Goal: Task Accomplishment & Management: Manage account settings

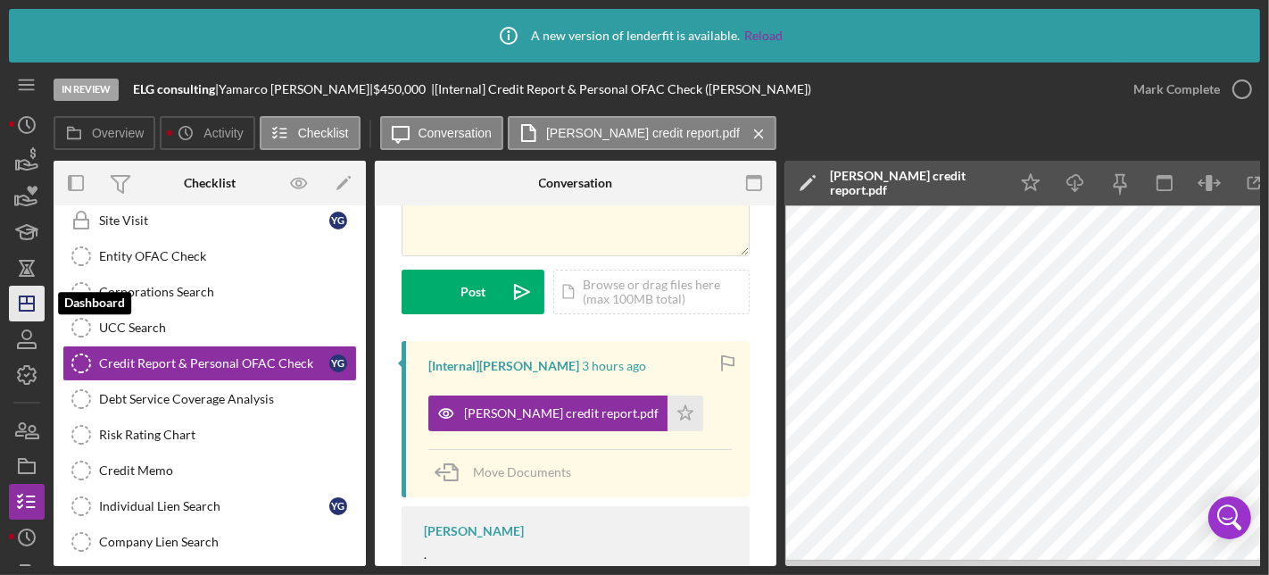
click at [32, 312] on icon "Icon/Dashboard" at bounding box center [26, 303] width 45 height 45
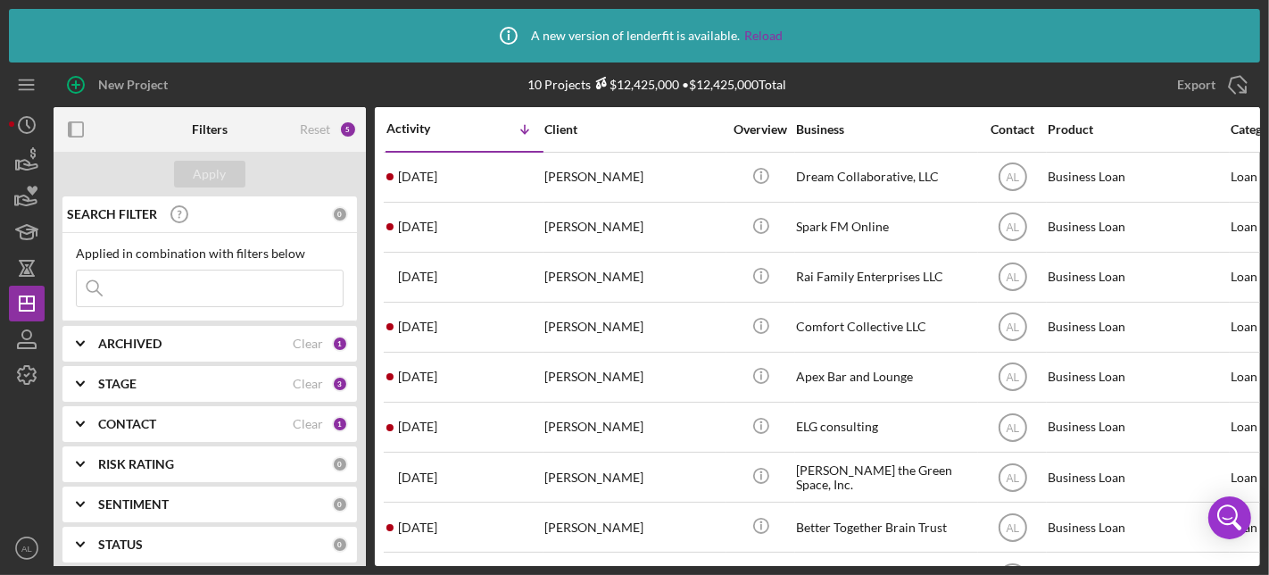
click at [153, 283] on input at bounding box center [210, 288] width 266 height 36
type input "form"
click at [237, 386] on div "STAGE" at bounding box center [195, 384] width 195 height 14
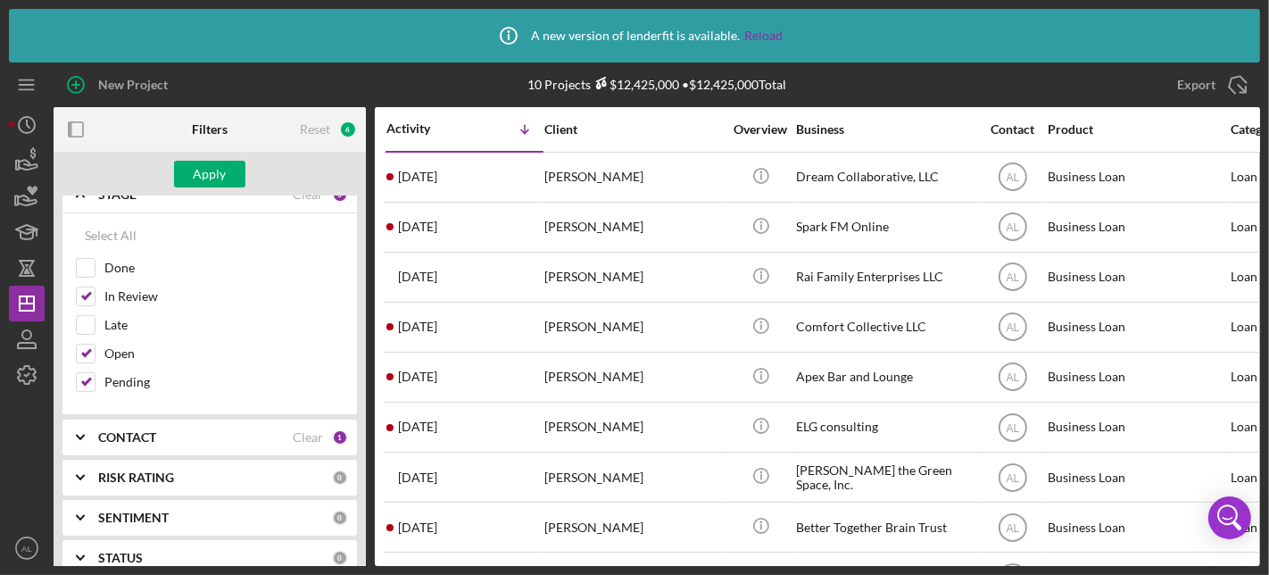
scroll to position [215, 0]
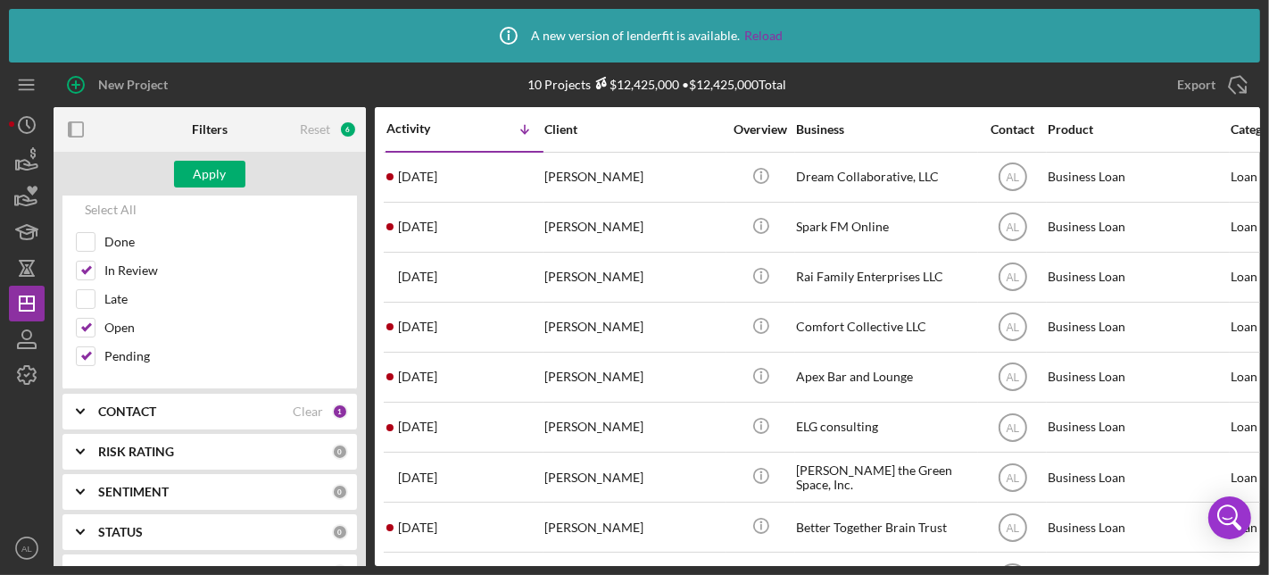
click at [257, 405] on div "CONTACT" at bounding box center [195, 411] width 195 height 14
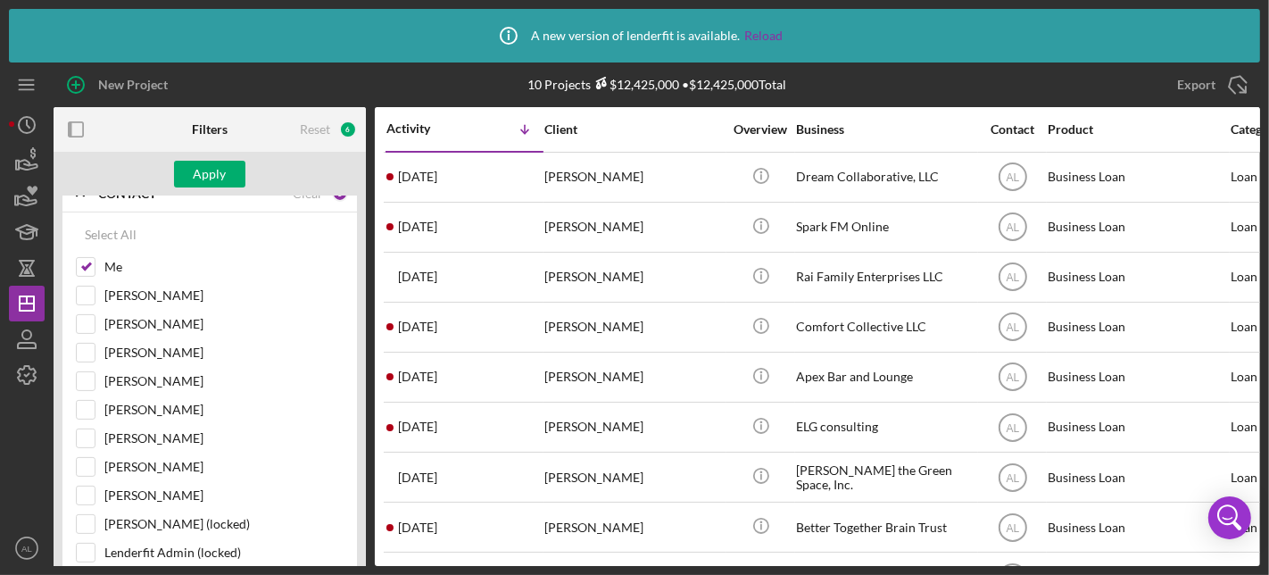
scroll to position [430, 0]
click at [84, 432] on input "[PERSON_NAME]" at bounding box center [86, 441] width 18 height 18
checkbox input "true"
click at [198, 172] on div "Apply" at bounding box center [210, 174] width 33 height 27
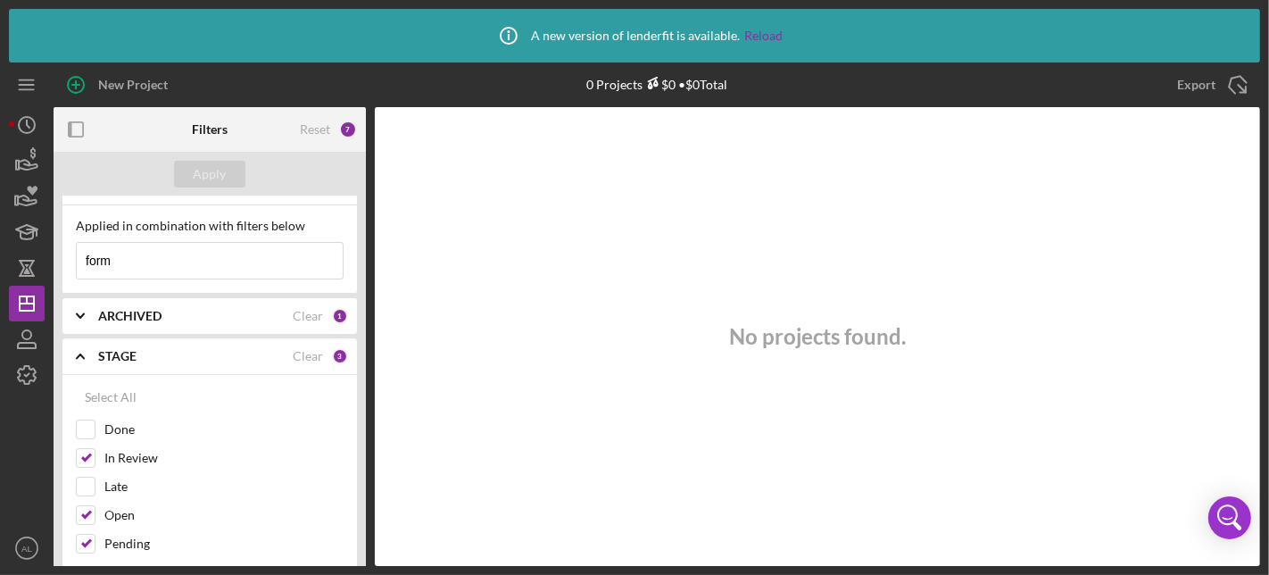
scroll to position [0, 0]
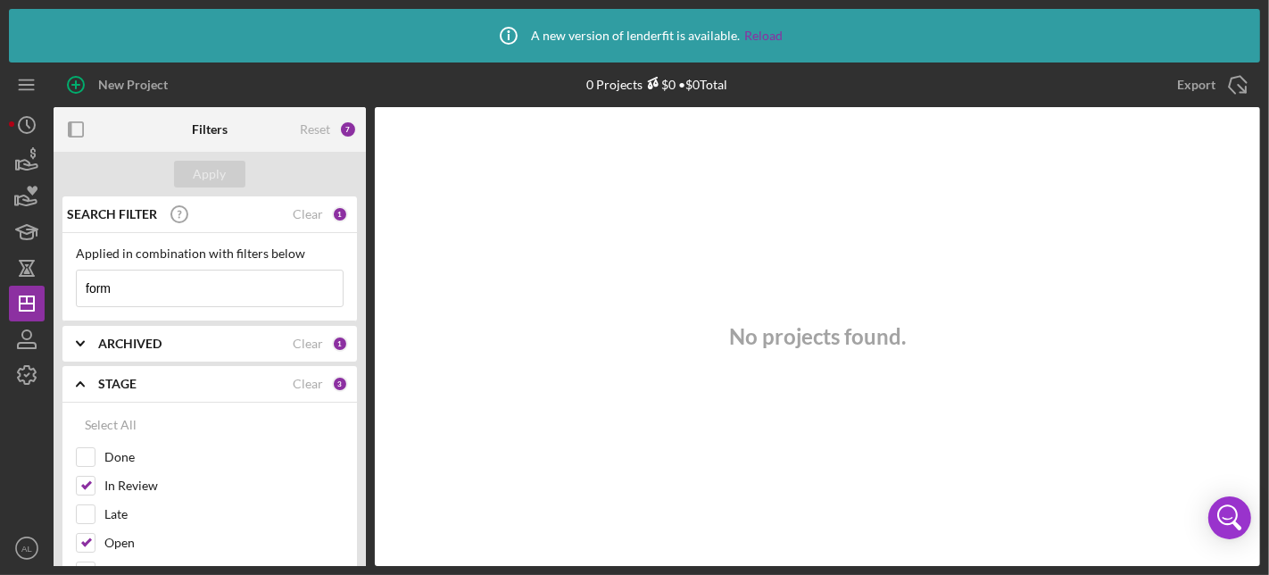
click at [252, 293] on input "form" at bounding box center [210, 288] width 266 height 36
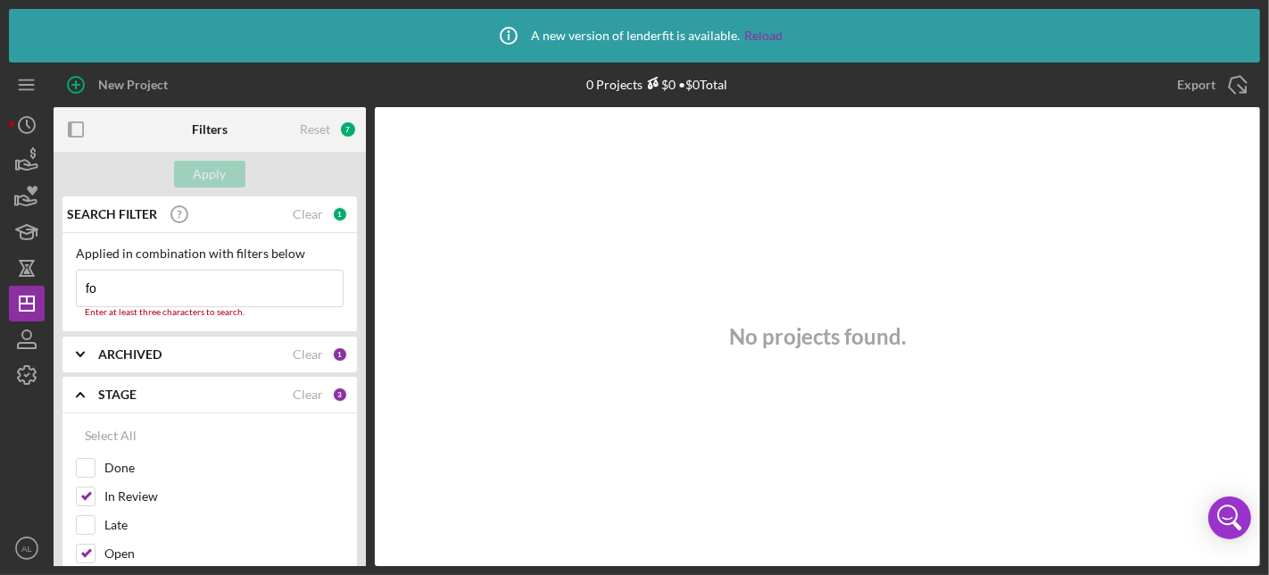
type input "f"
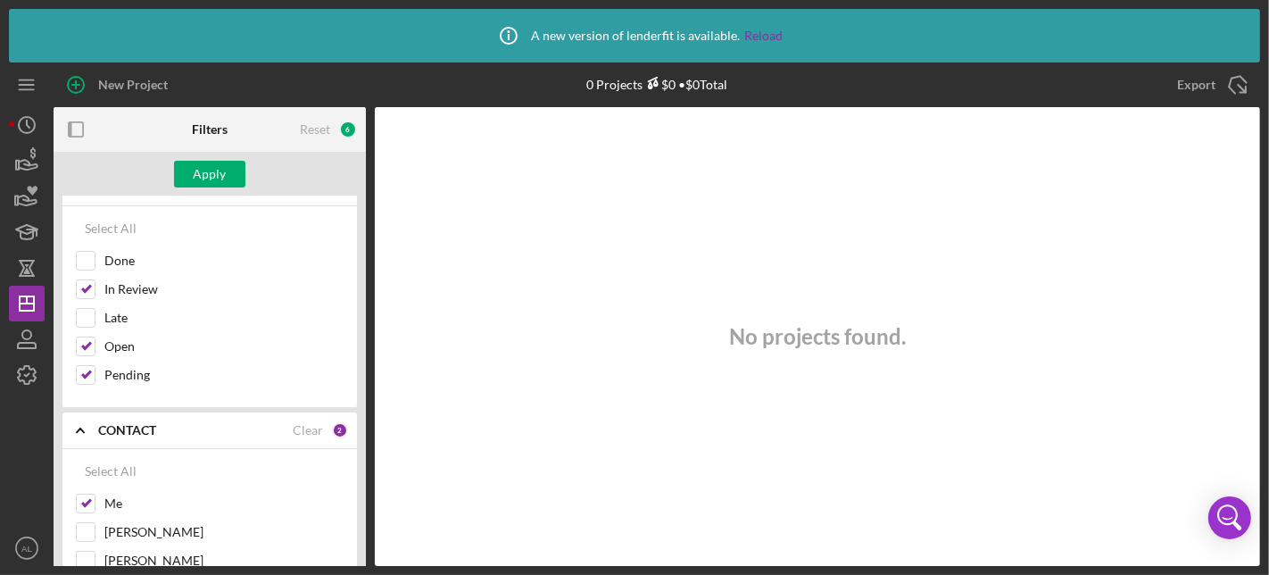
scroll to position [220, 0]
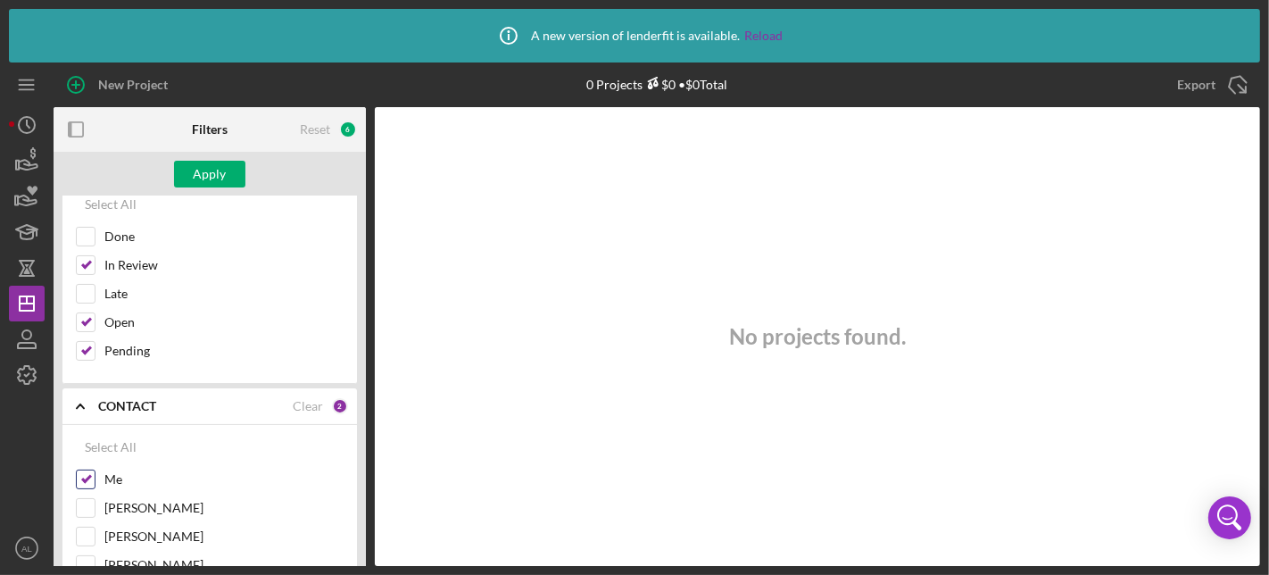
click at [87, 475] on input "Me" at bounding box center [86, 479] width 18 height 18
checkbox input "false"
click at [213, 170] on div "Apply" at bounding box center [210, 174] width 33 height 27
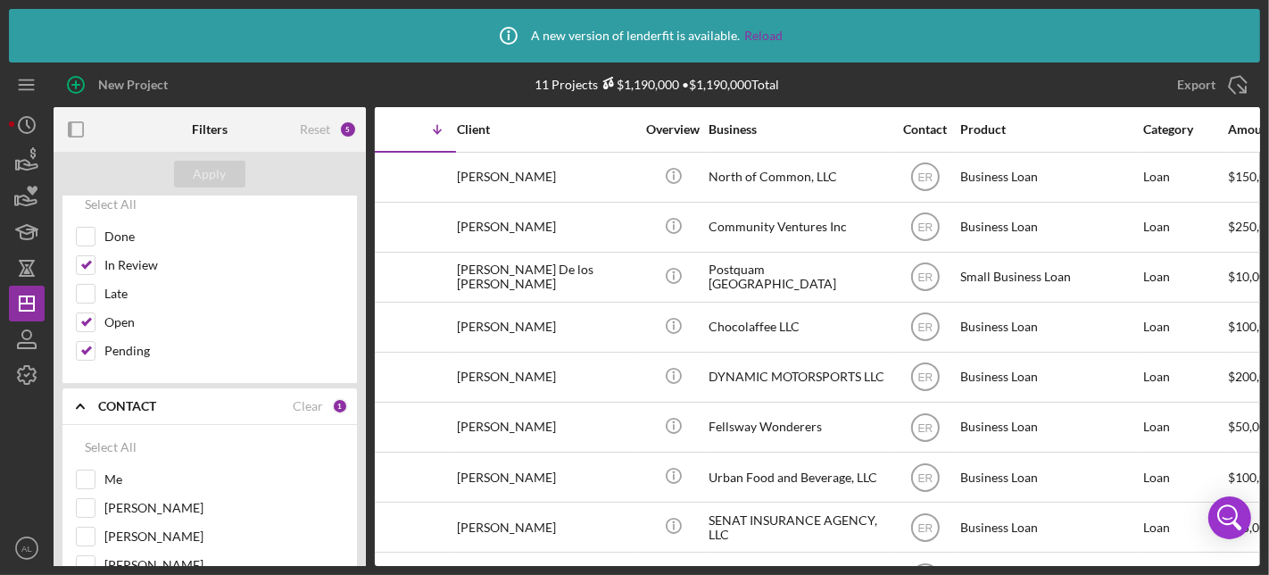
scroll to position [0, 77]
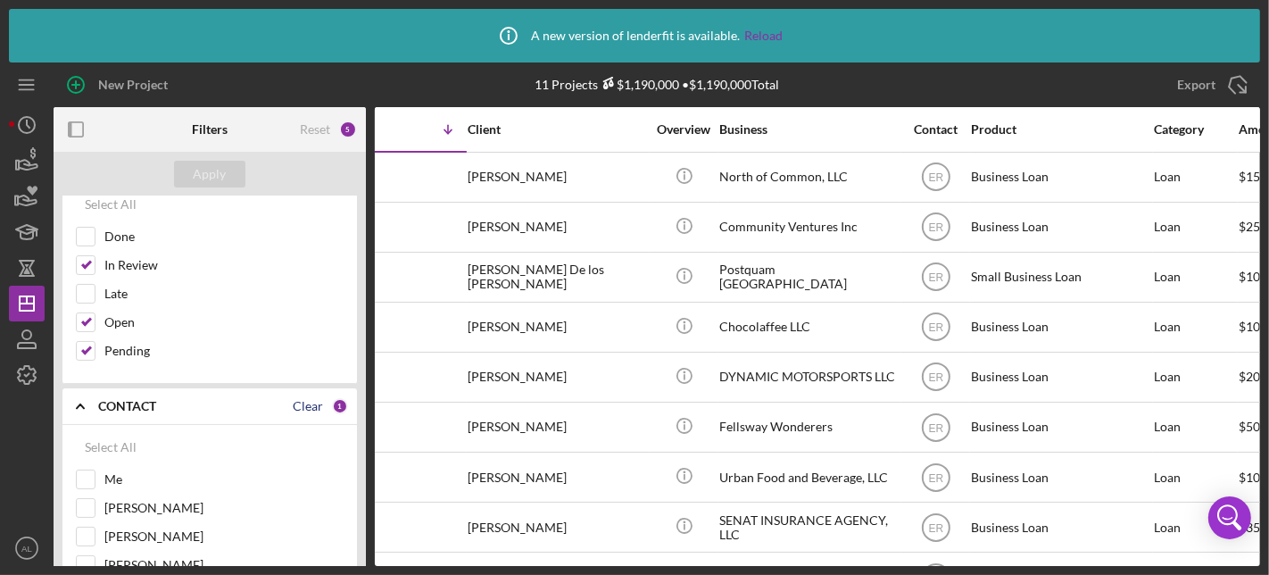
click at [302, 406] on div "Clear" at bounding box center [308, 406] width 30 height 14
checkbox input "false"
click at [220, 181] on div "Apply" at bounding box center [210, 174] width 33 height 27
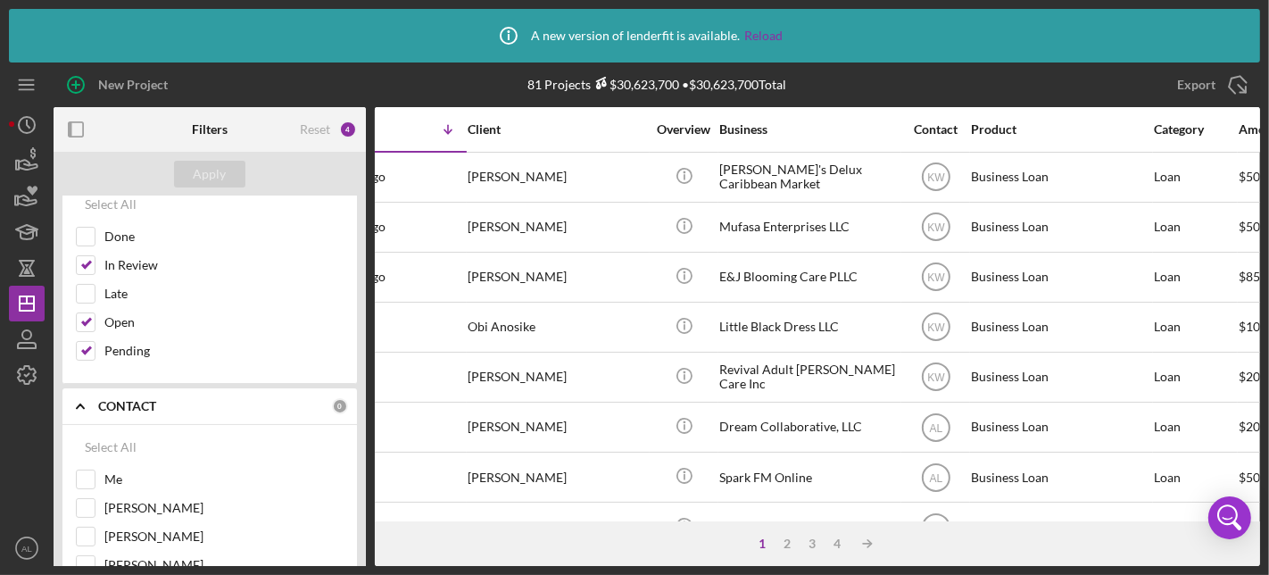
scroll to position [0, 0]
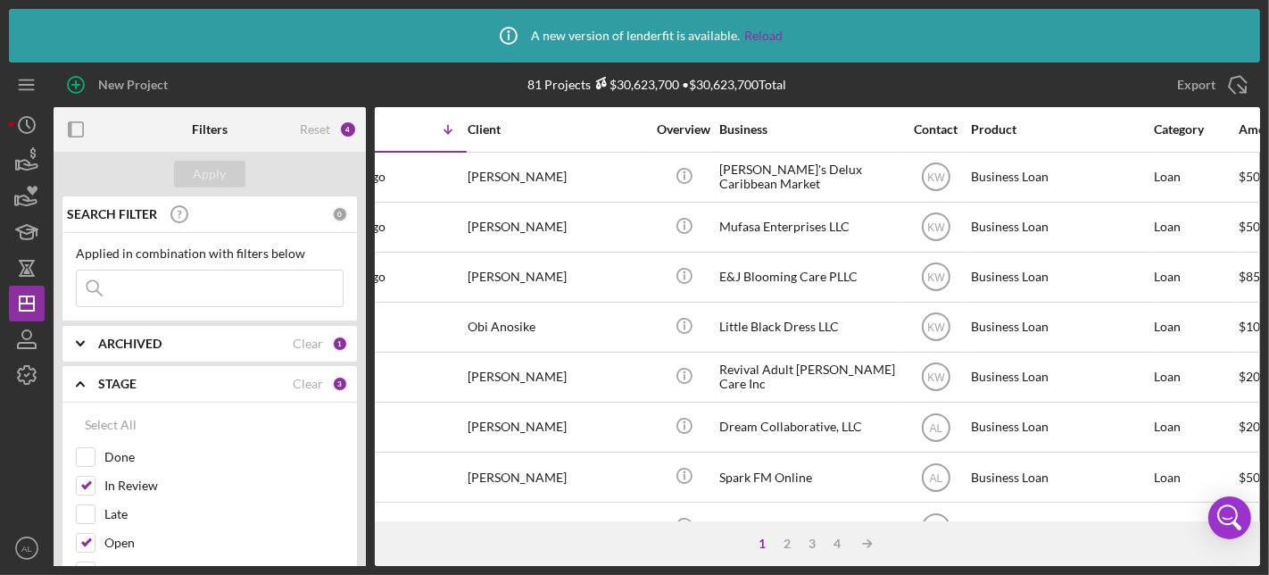
click at [244, 293] on input at bounding box center [210, 288] width 266 height 36
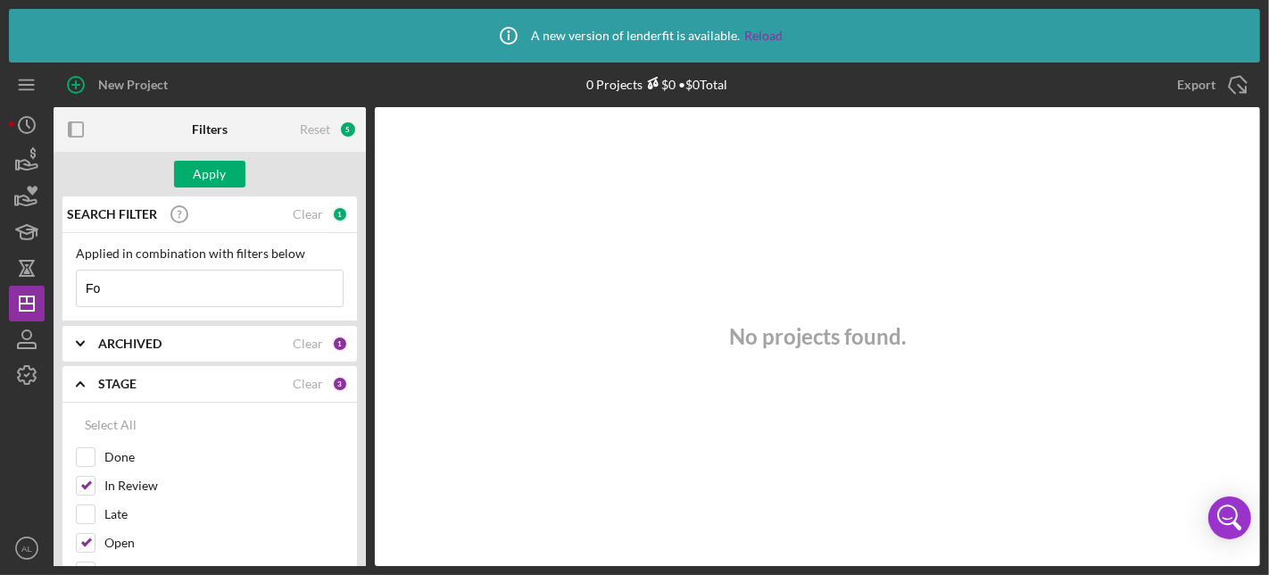
type input "F"
click at [215, 286] on input "[PERSON_NAME]" at bounding box center [210, 288] width 266 height 36
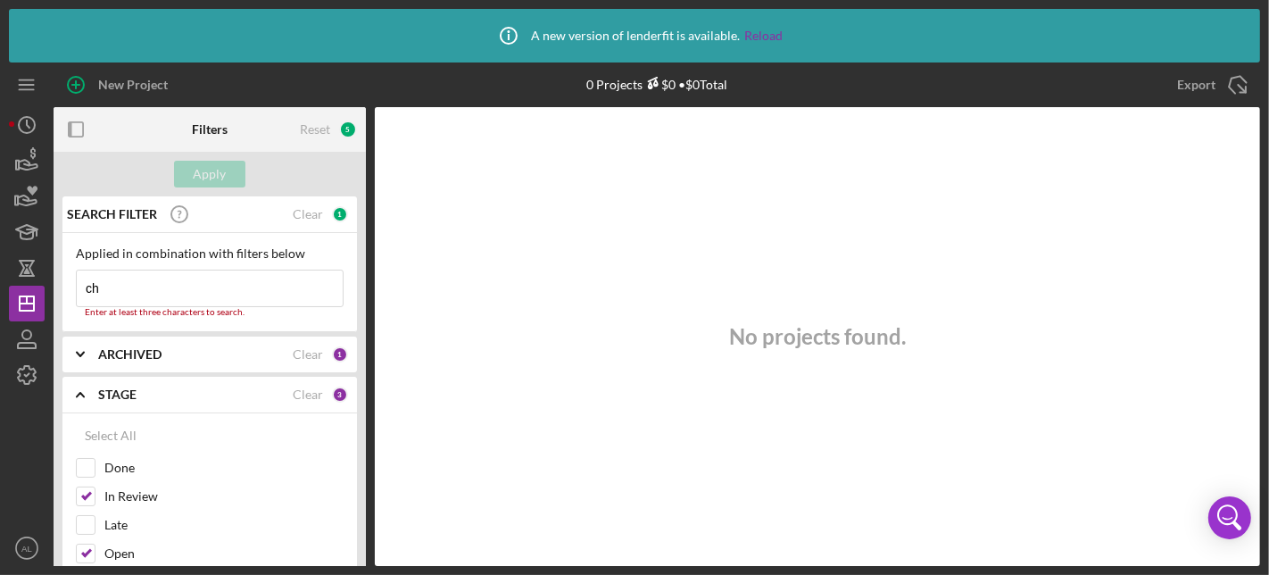
type input "c"
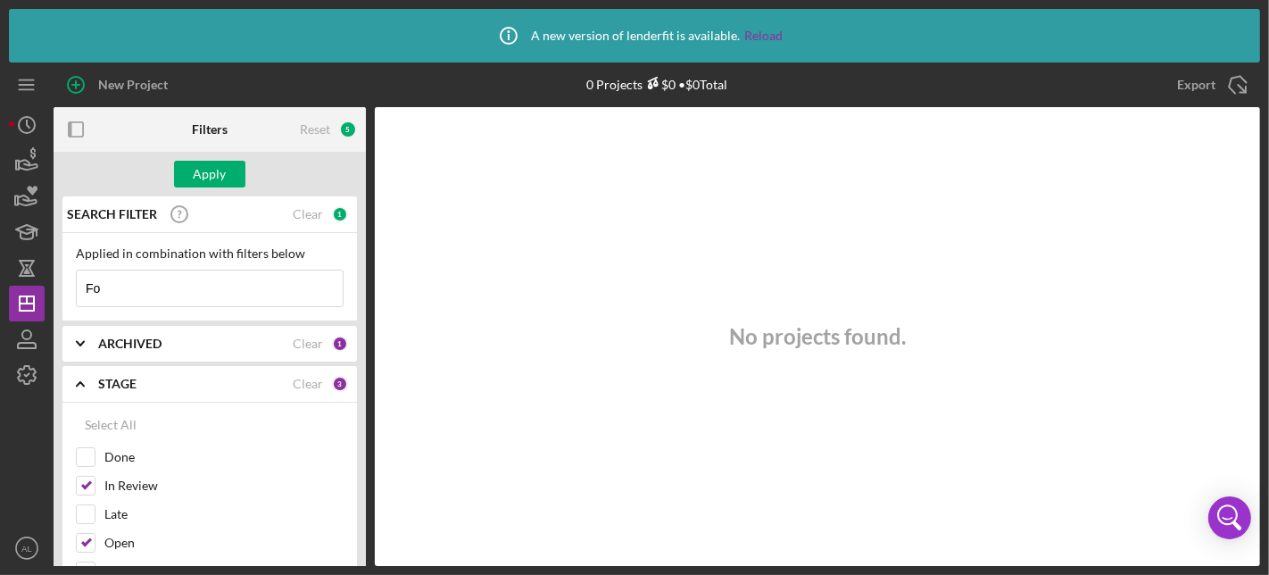
type input "F"
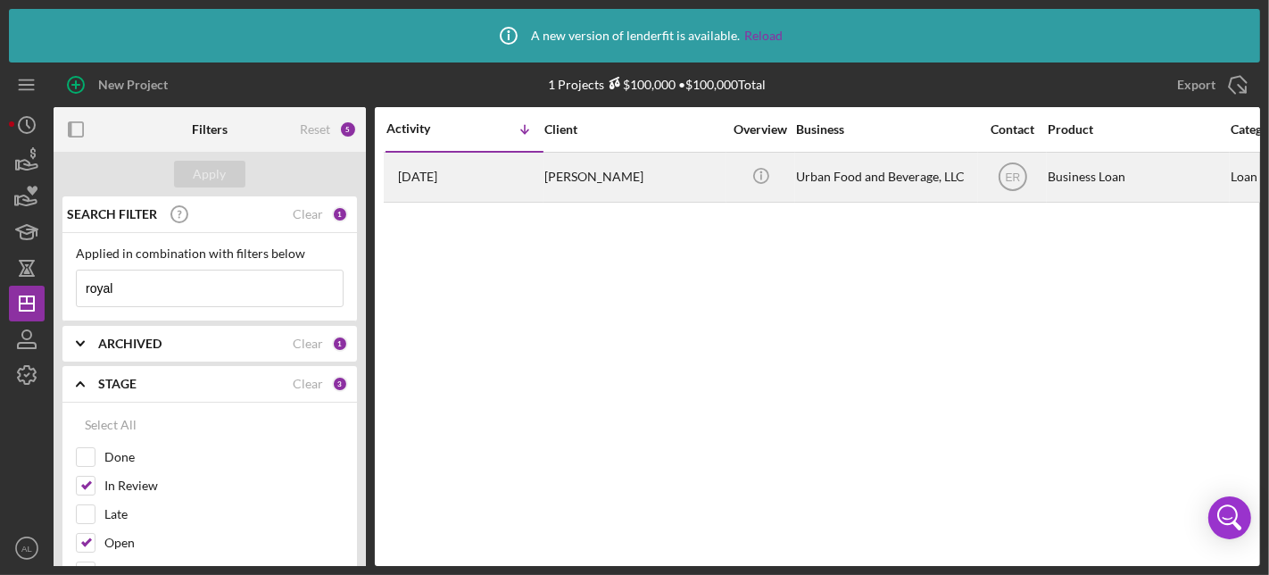
type input "royal"
click at [882, 178] on div "Urban Food and Beverage, LLC" at bounding box center [885, 176] width 178 height 47
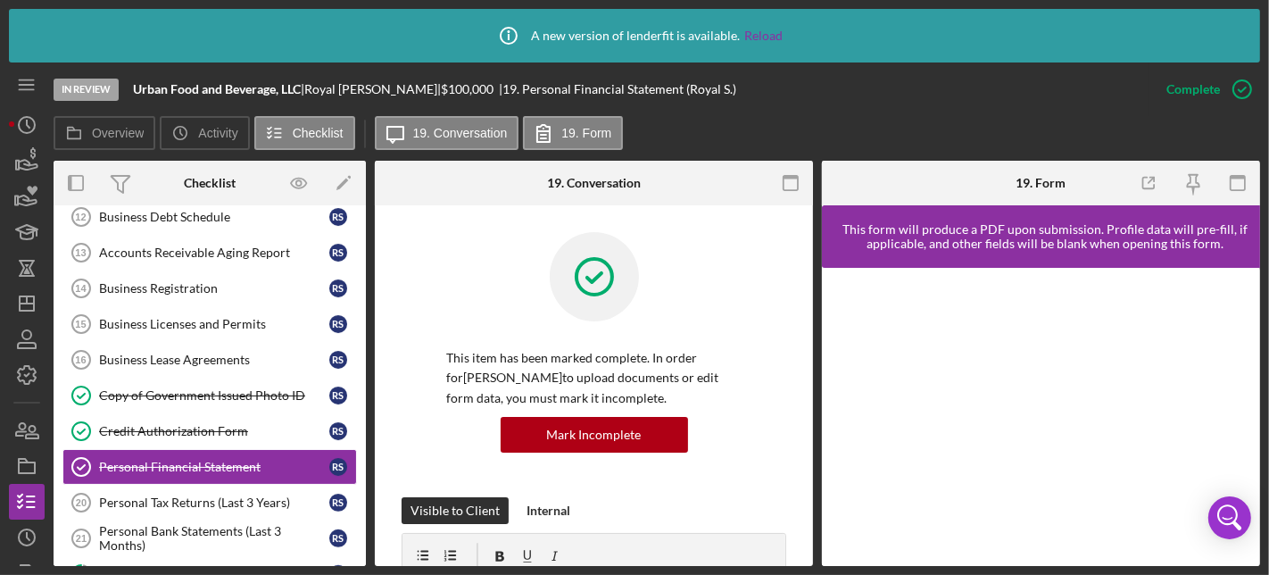
scroll to position [571, 0]
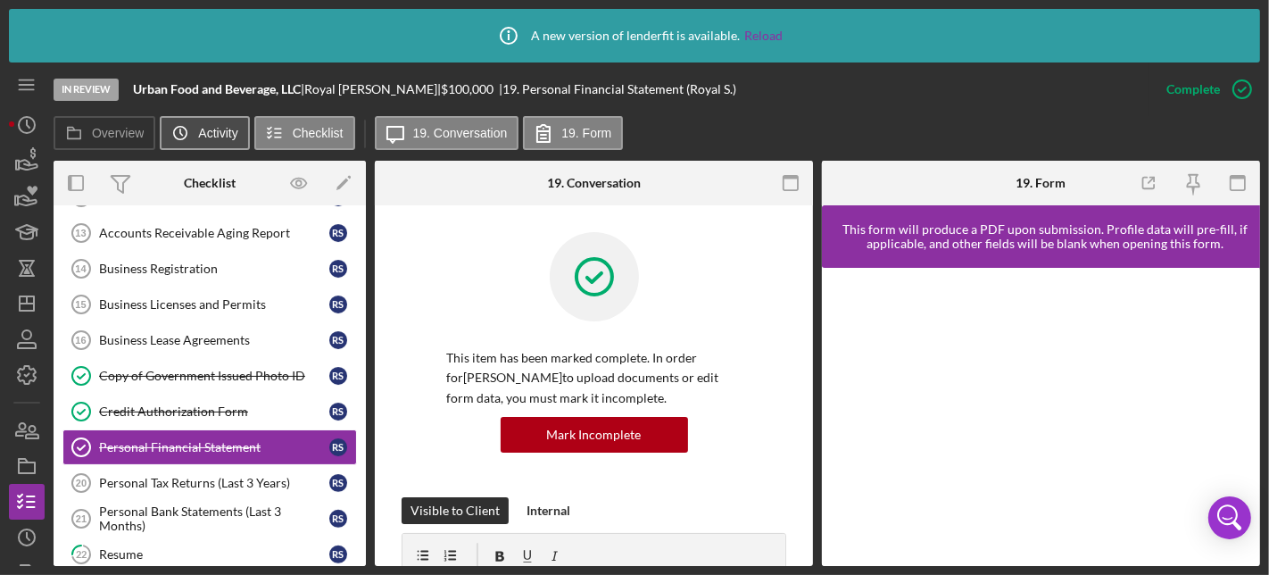
click at [216, 138] on label "Activity" at bounding box center [217, 133] width 39 height 14
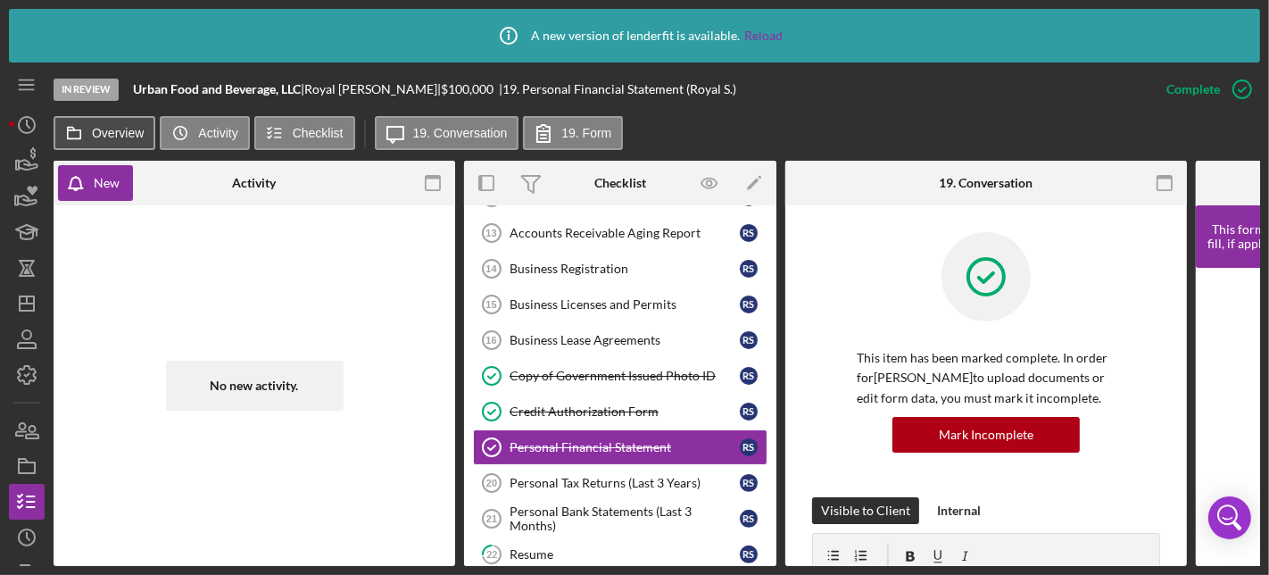
click at [125, 137] on label "Overview" at bounding box center [118, 133] width 52 height 14
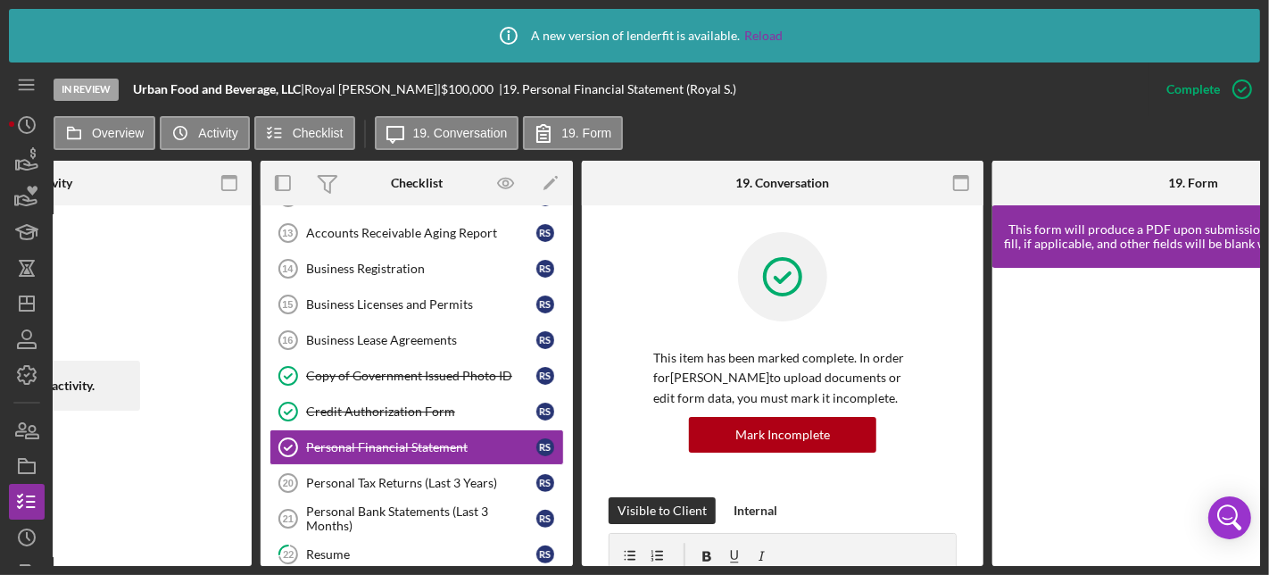
scroll to position [0, 747]
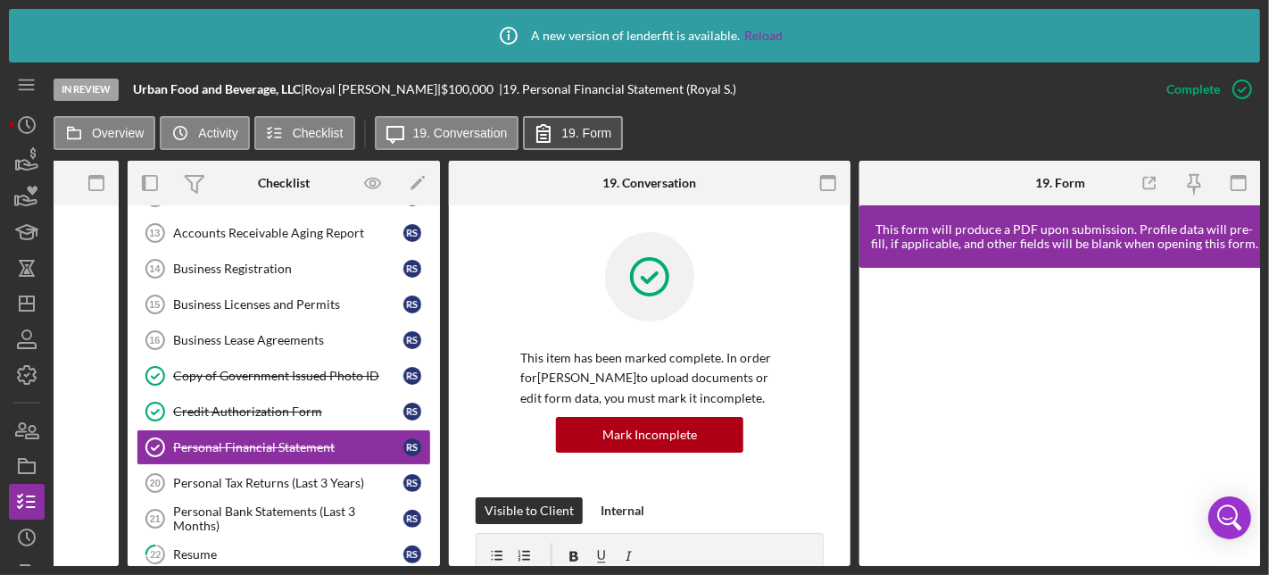
click at [601, 128] on label "19. Form" at bounding box center [586, 133] width 50 height 14
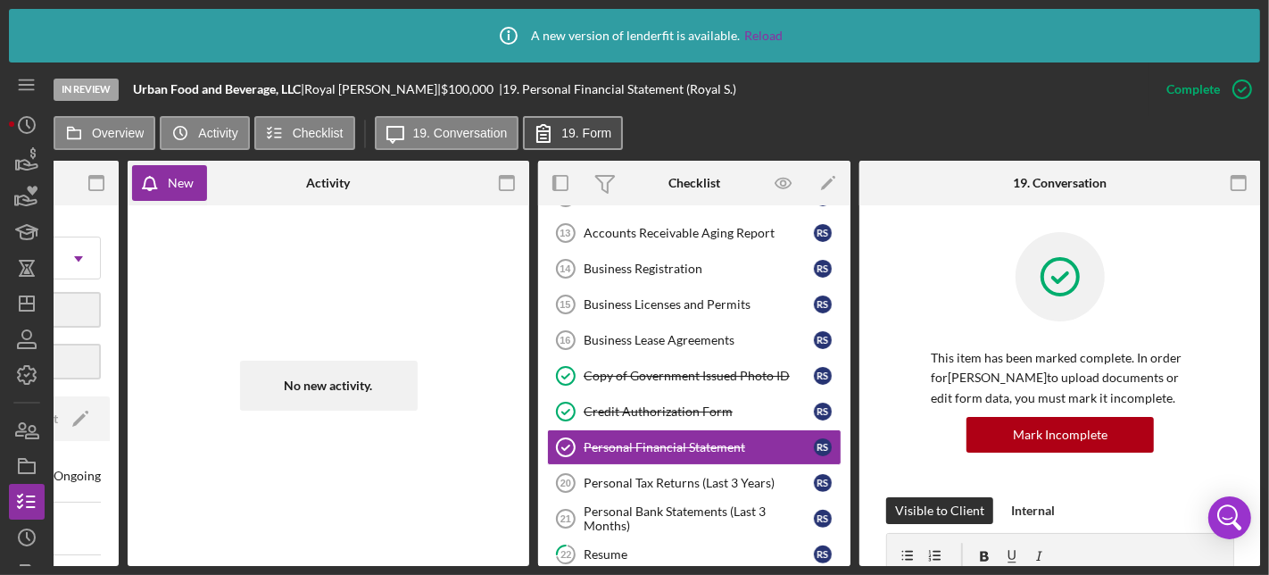
scroll to position [0, 336]
drag, startPoint x: 1254, startPoint y: 228, endPoint x: 1251, endPoint y: 288, distance: 59.8
click at [211, 128] on label "Activity" at bounding box center [217, 133] width 39 height 14
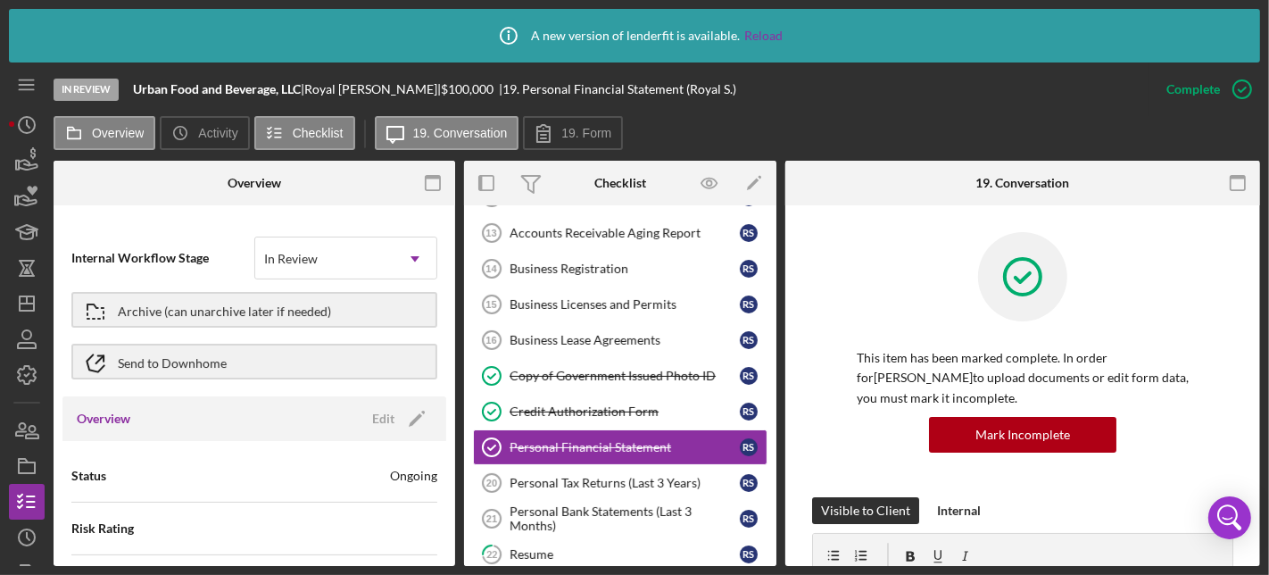
click at [46, 495] on nav "Icon/Menu Icon/Dashboard Dashboard Navigation Divider Mobile Checklist Navigati…" at bounding box center [31, 313] width 45 height 503
click at [35, 496] on line "button" at bounding box center [31, 496] width 8 height 0
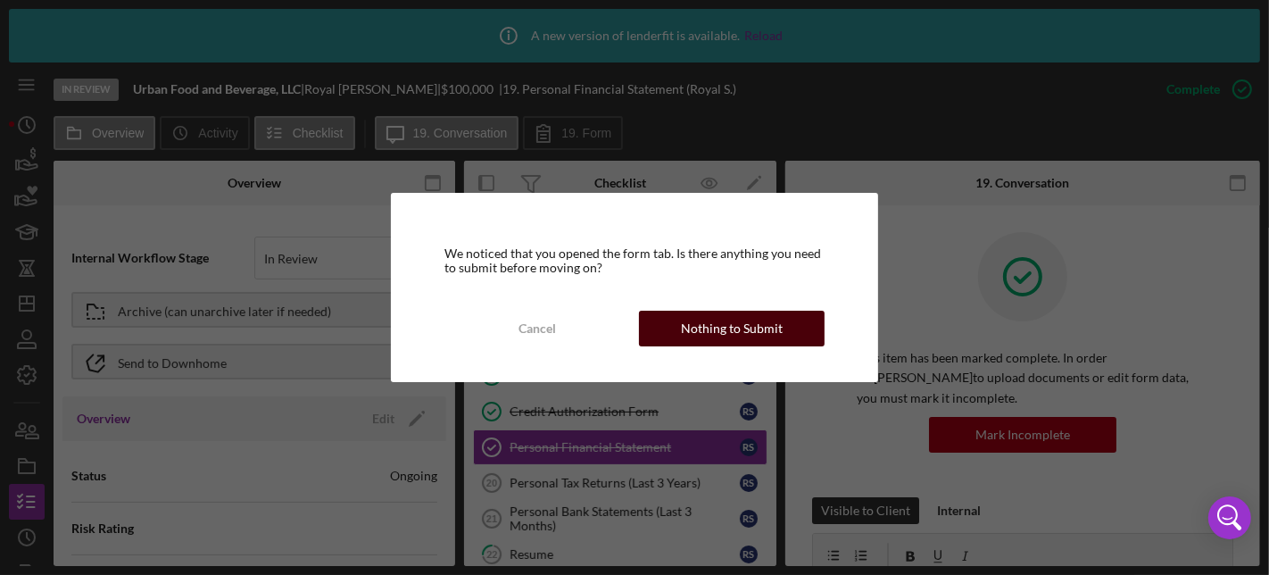
click at [704, 337] on div "Nothing to Submit" at bounding box center [732, 328] width 102 height 36
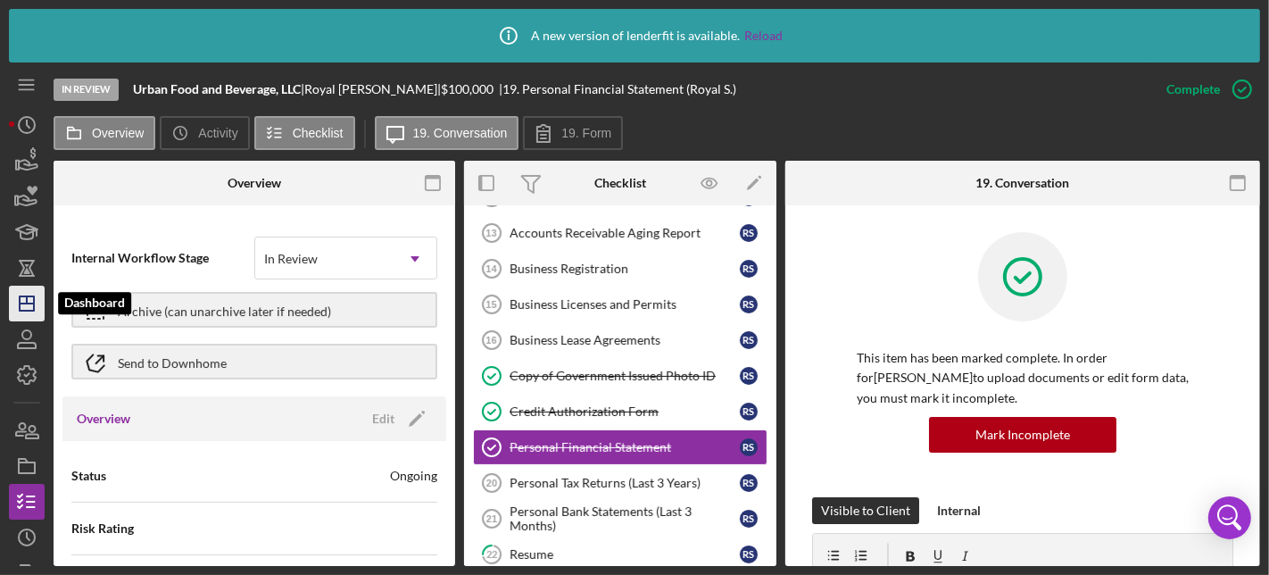
click at [31, 309] on icon "Icon/Dashboard" at bounding box center [26, 303] width 45 height 45
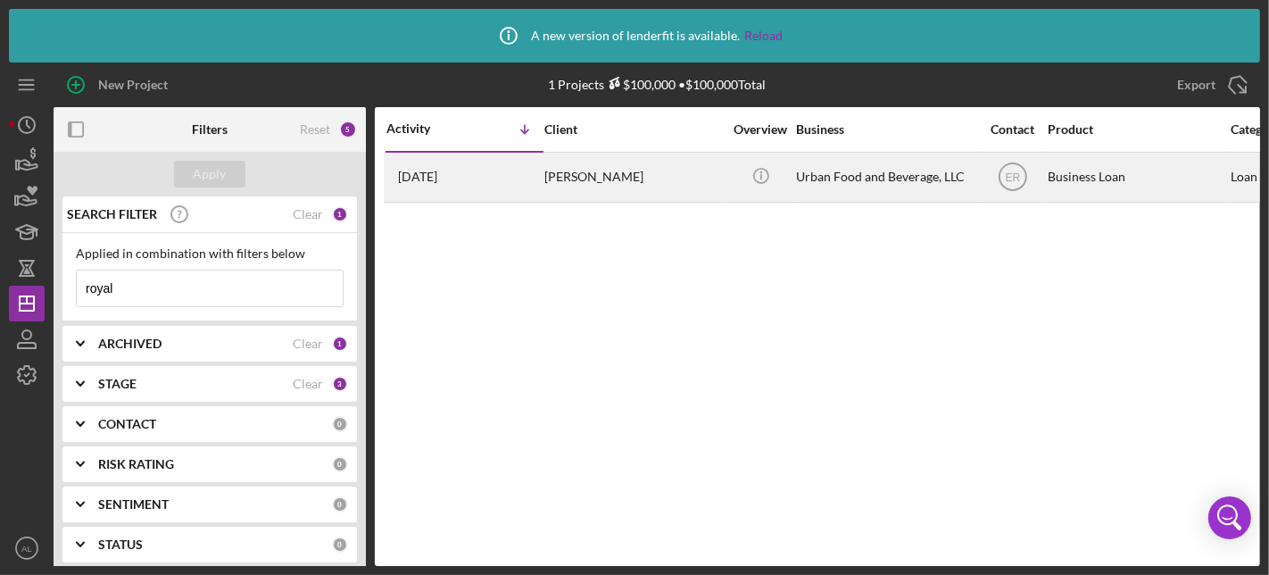
click at [810, 179] on div "Urban Food and Beverage, LLC" at bounding box center [885, 176] width 178 height 47
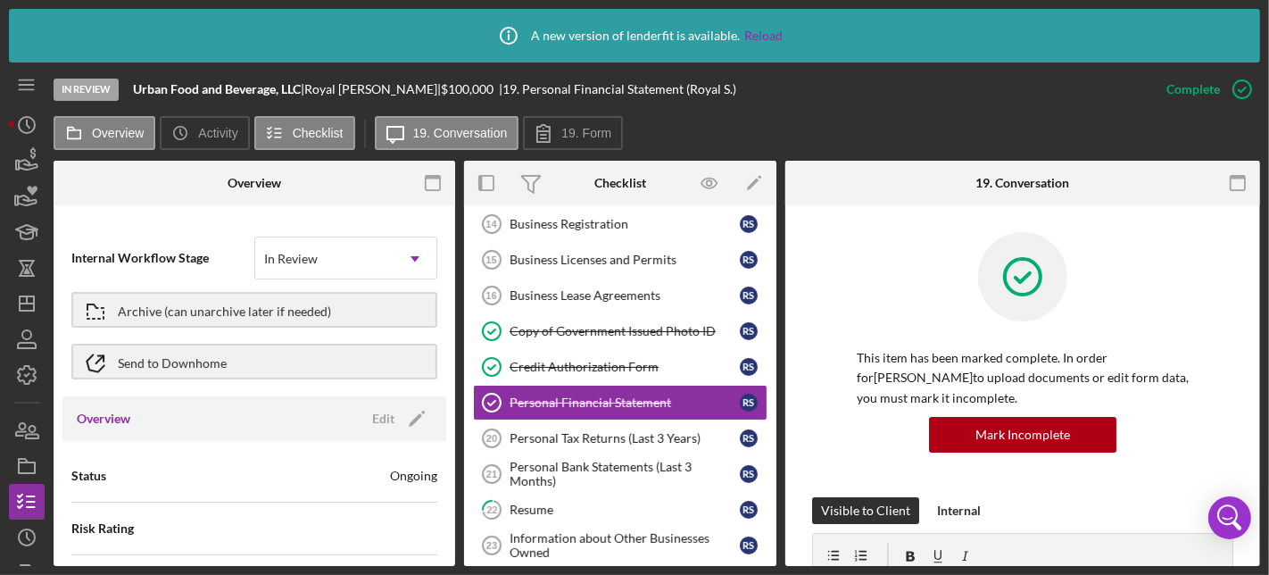
scroll to position [621, 0]
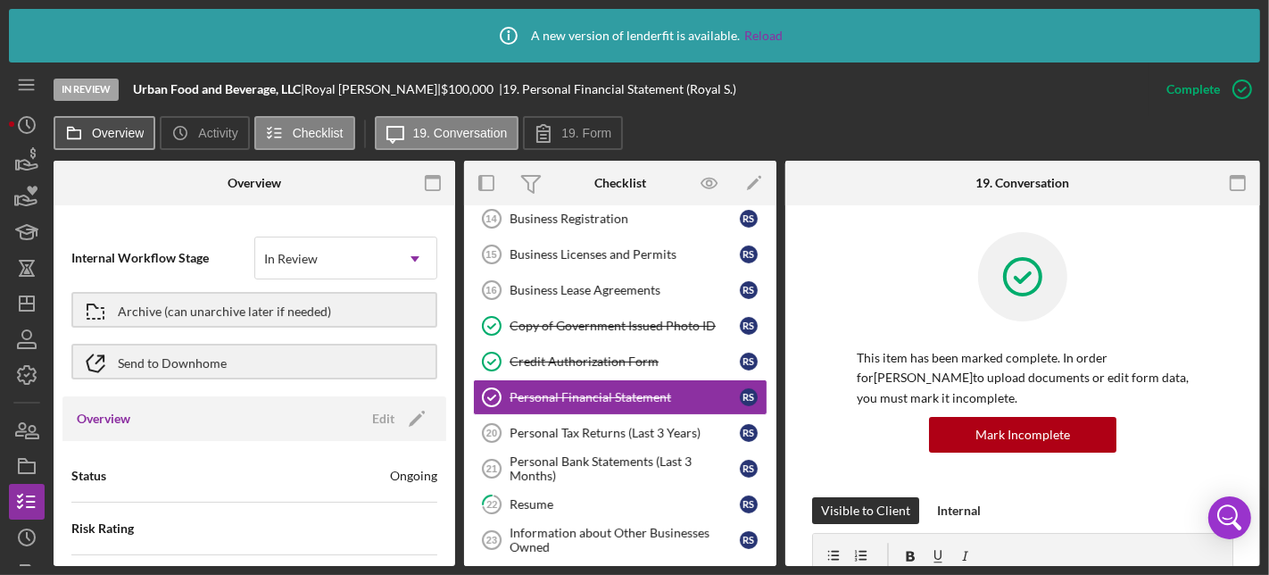
click at [122, 139] on button "Overview" at bounding box center [105, 133] width 102 height 34
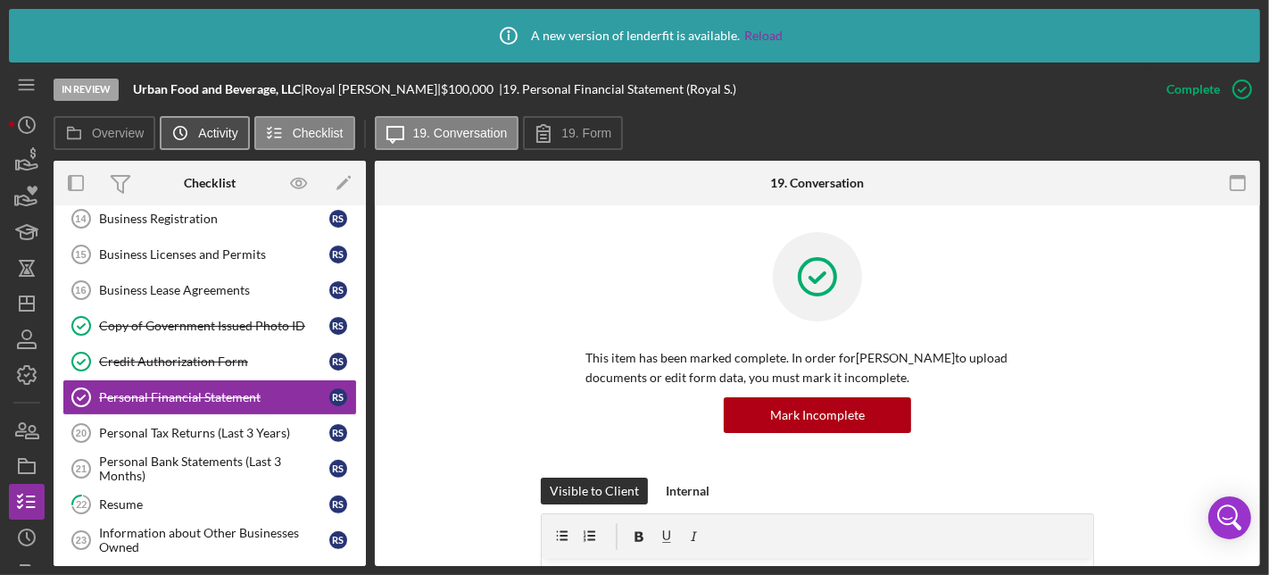
click at [222, 129] on label "Activity" at bounding box center [217, 133] width 39 height 14
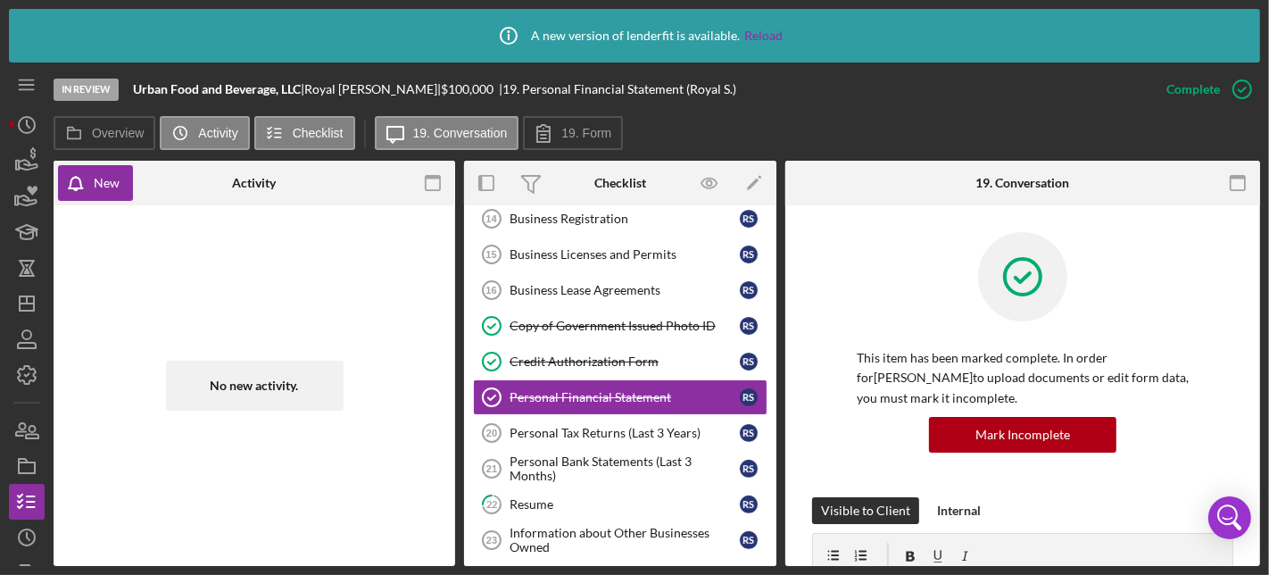
click at [242, 384] on div "No new activity." at bounding box center [255, 385] width 178 height 50
click at [428, 182] on icon "button" at bounding box center [433, 183] width 40 height 40
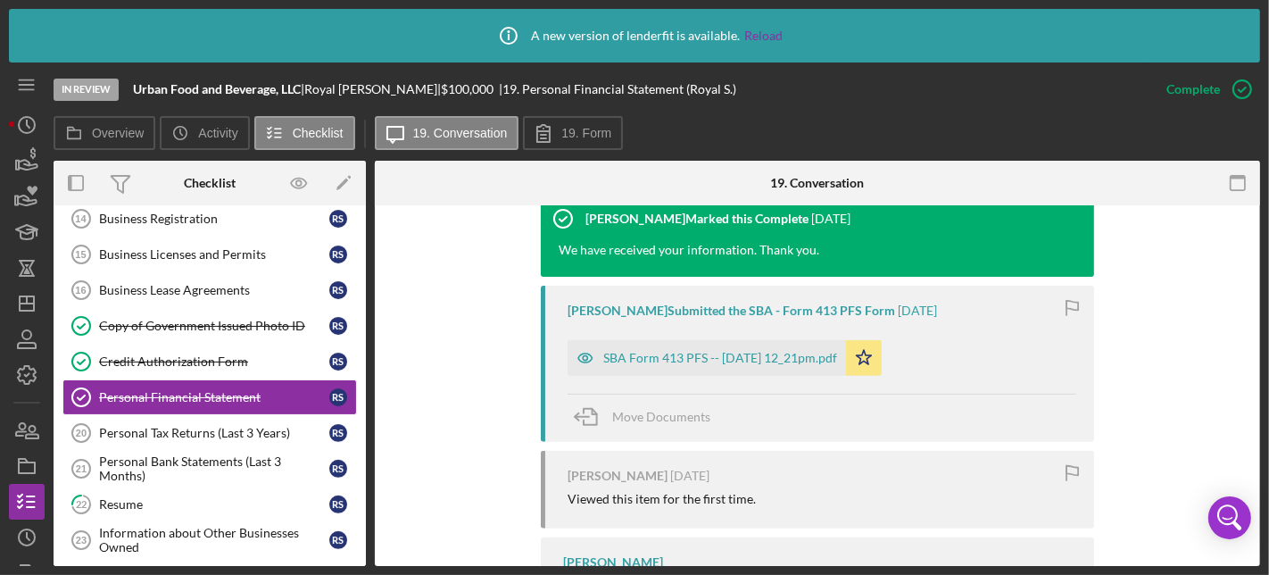
scroll to position [605, 0]
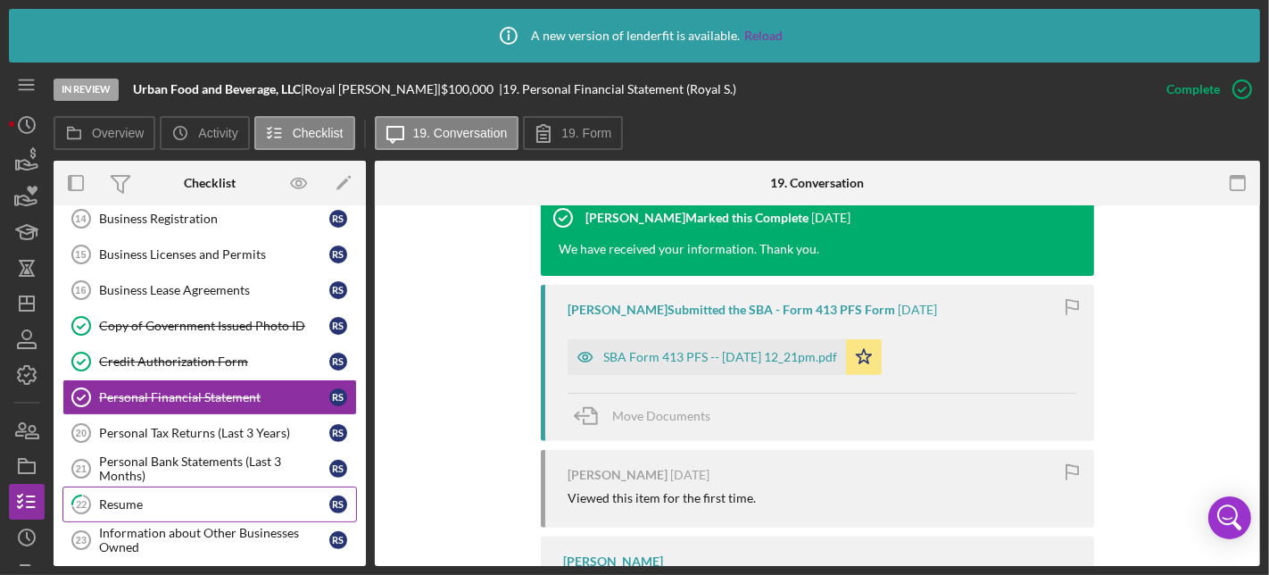
click at [273, 497] on div "Resume" at bounding box center [214, 504] width 230 height 14
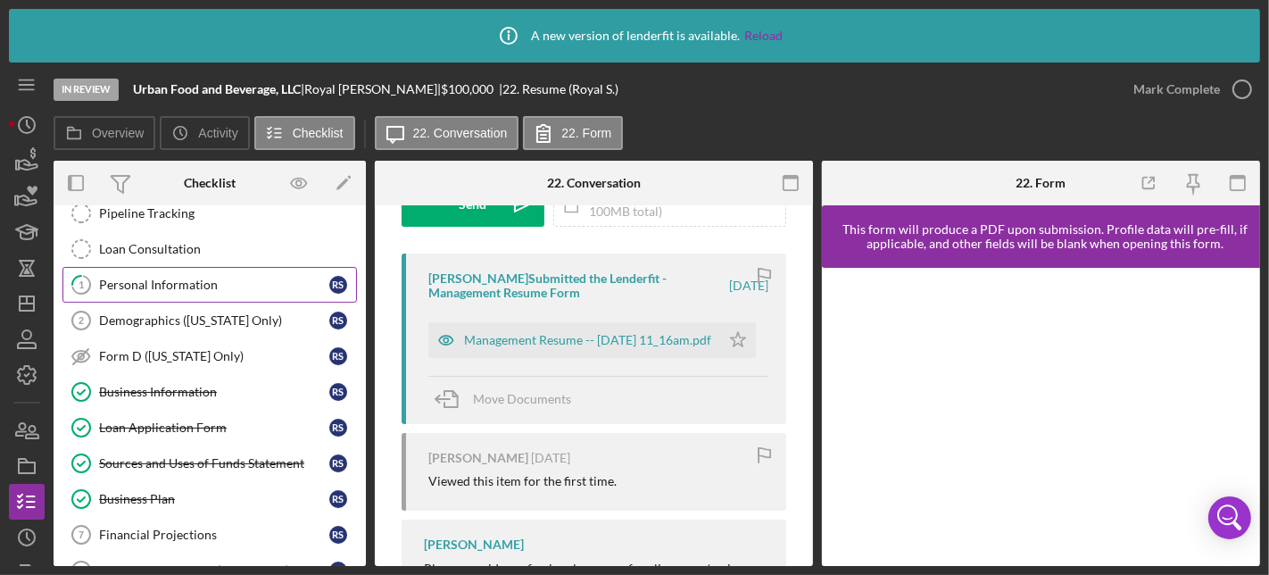
scroll to position [60, 0]
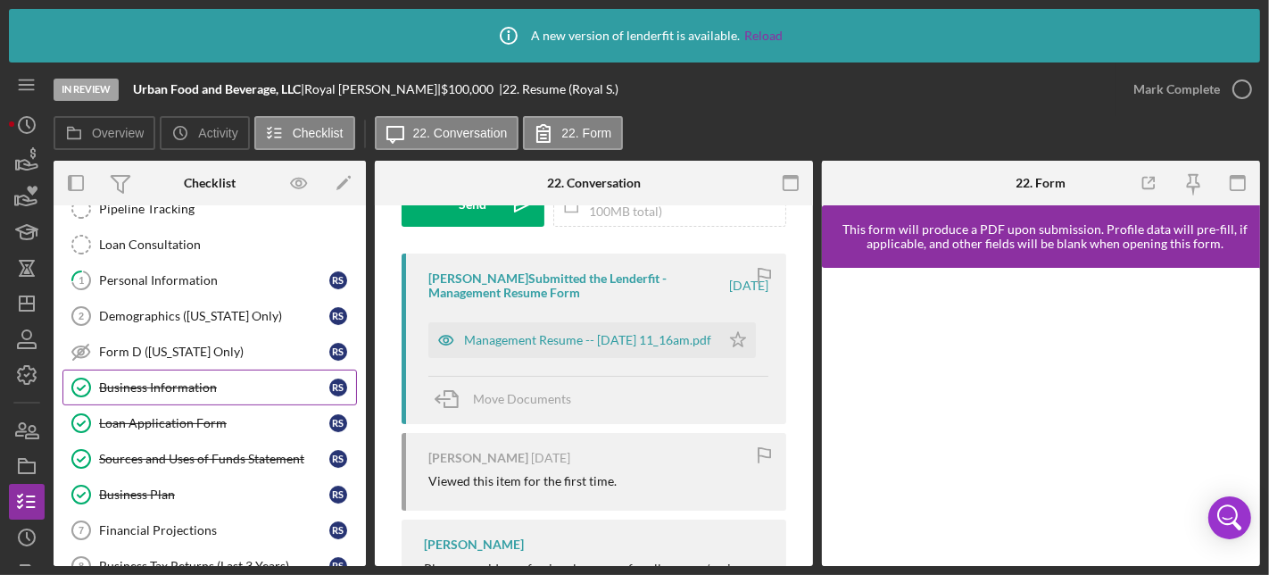
click at [158, 390] on div "Business Information" at bounding box center [214, 387] width 230 height 14
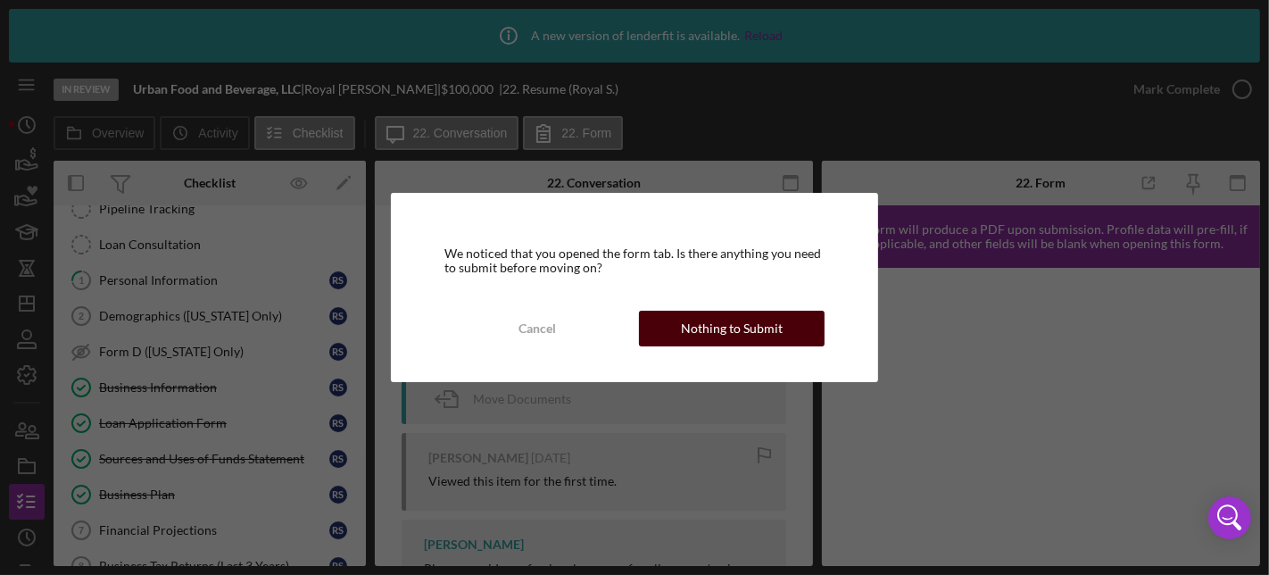
click at [690, 330] on div "Nothing to Submit" at bounding box center [732, 328] width 102 height 36
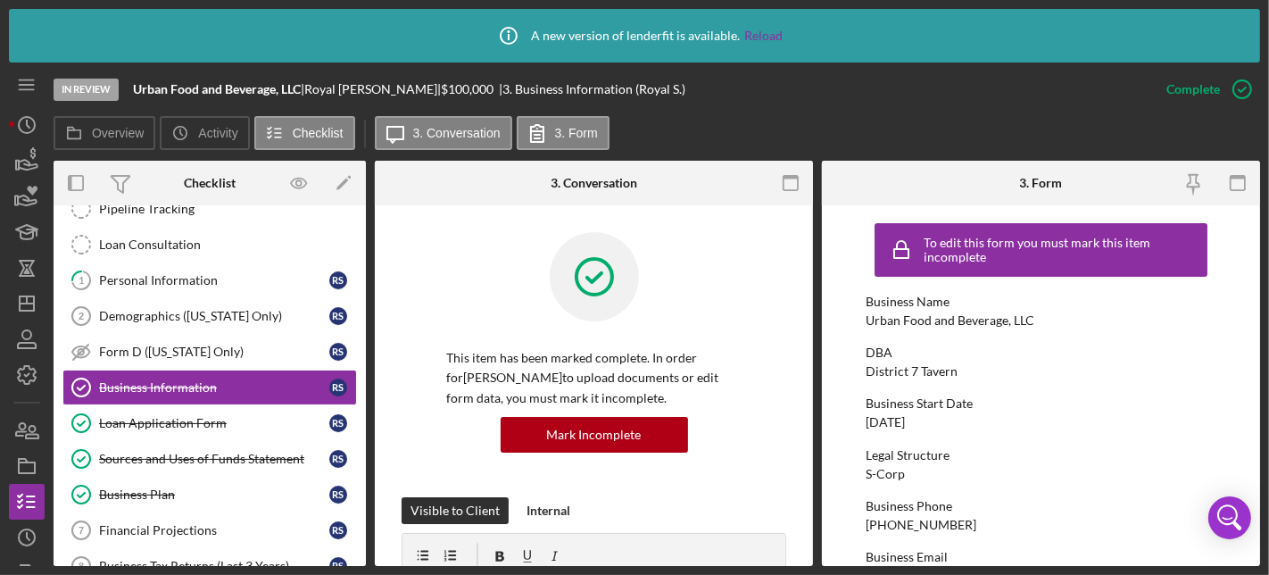
drag, startPoint x: 815, startPoint y: 286, endPoint x: 809, endPoint y: 327, distance: 41.4
click at [809, 327] on div "Overview Internal Workflow Stage In Review Icon/Dropdown Arrow Archive (can una…" at bounding box center [657, 363] width 1206 height 405
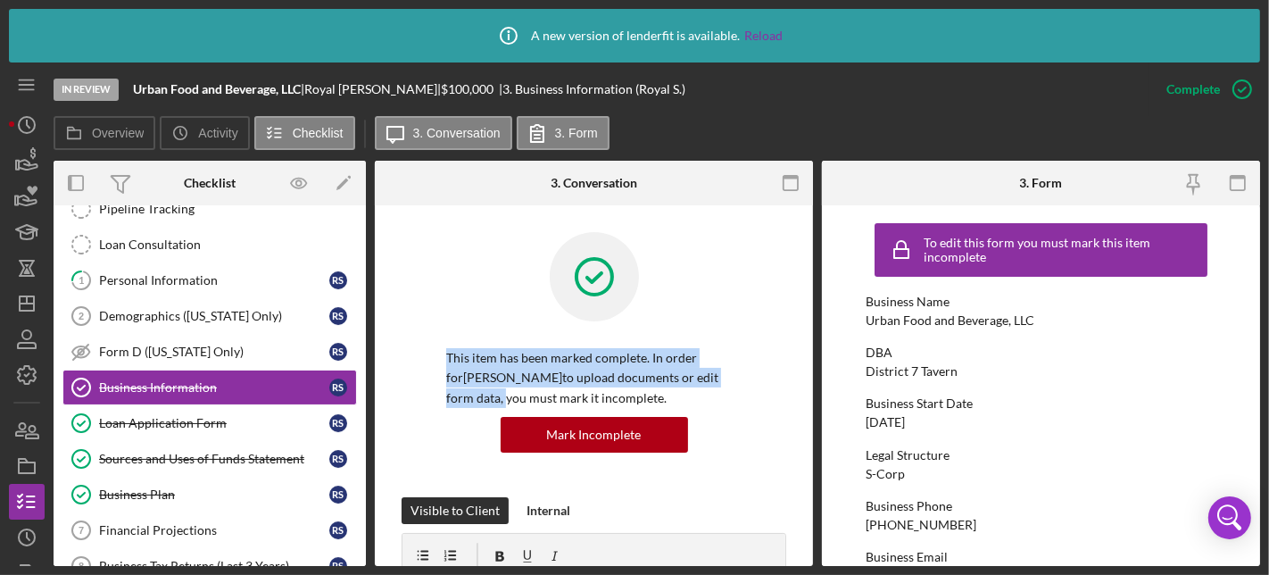
drag, startPoint x: 814, startPoint y: 303, endPoint x: 812, endPoint y: 361, distance: 58.0
click at [812, 361] on div "Overview Internal Workflow Stage In Review Icon/Dropdown Arrow Archive (can una…" at bounding box center [657, 363] width 1206 height 405
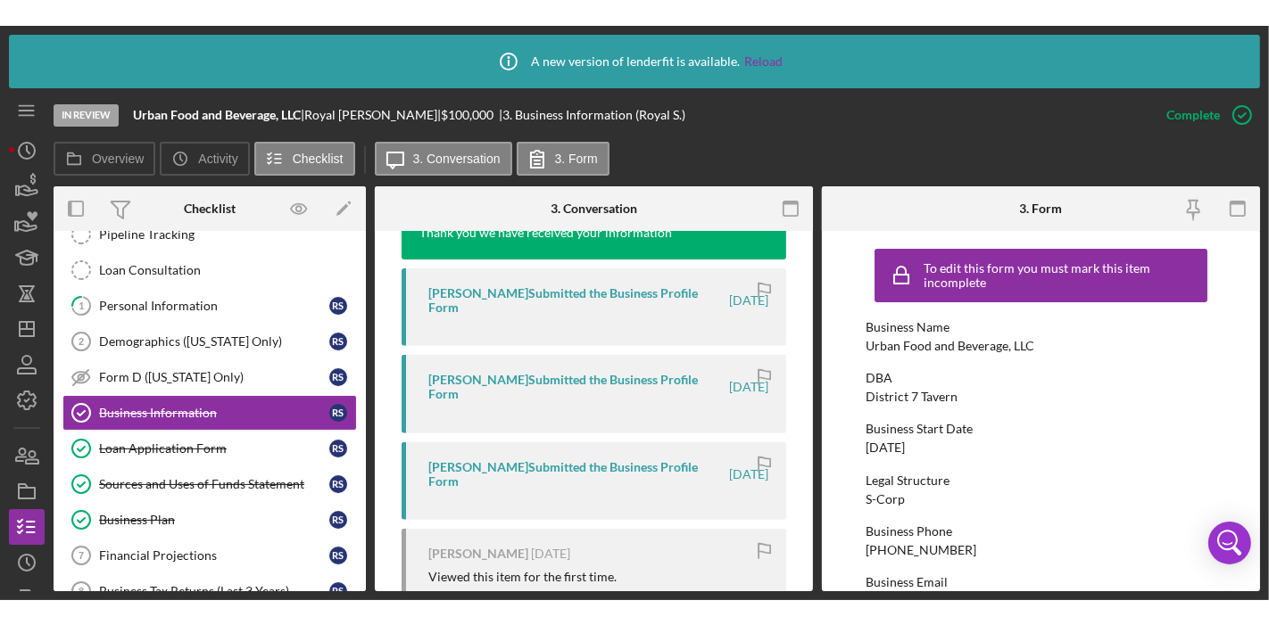
scroll to position [664, 0]
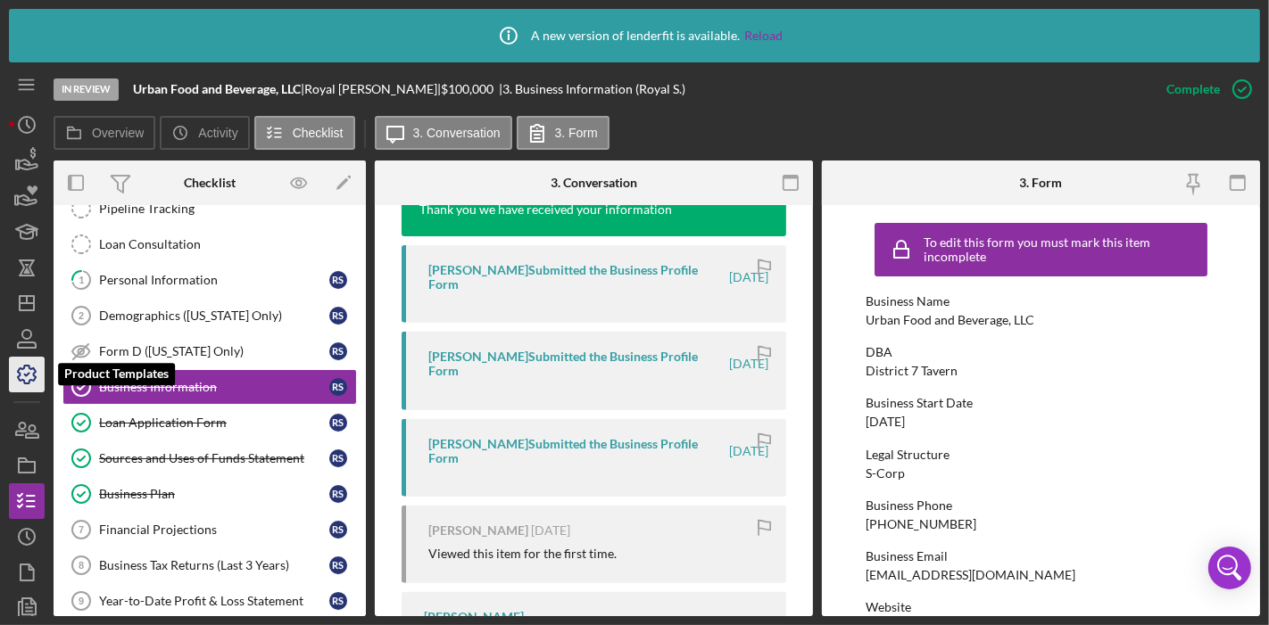
click at [30, 362] on icon "button" at bounding box center [26, 374] width 45 height 45
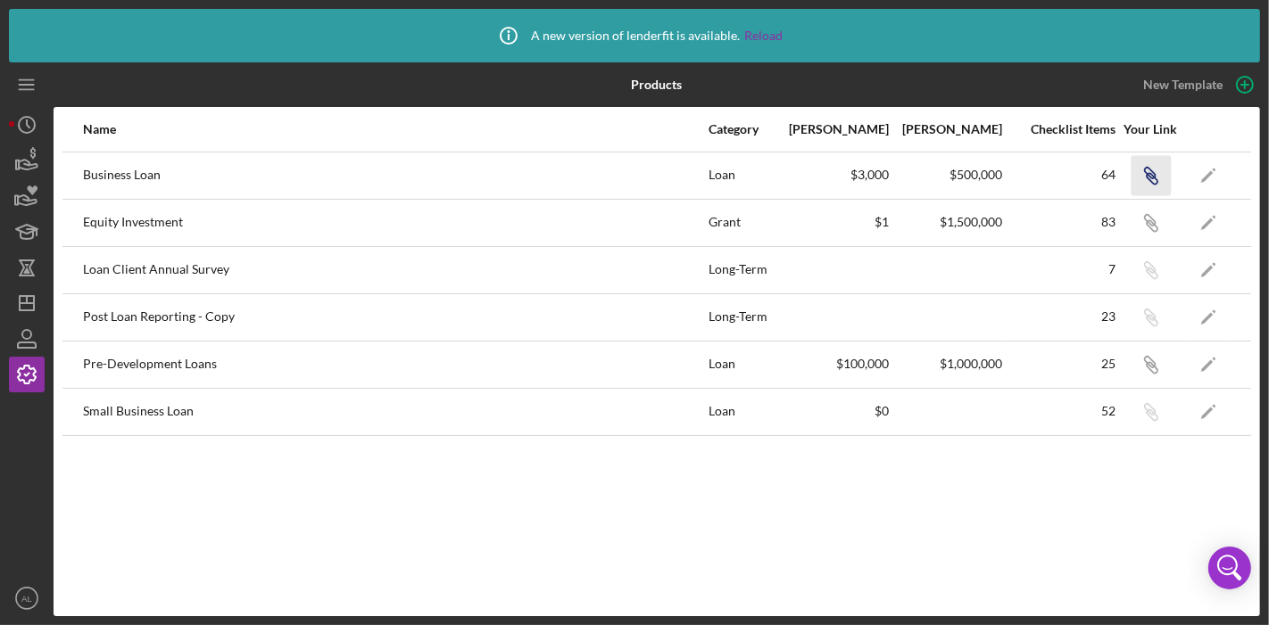
click at [1153, 179] on icon "Icon/Link" at bounding box center [1150, 175] width 40 height 40
